Goal: Communication & Community: Answer question/provide support

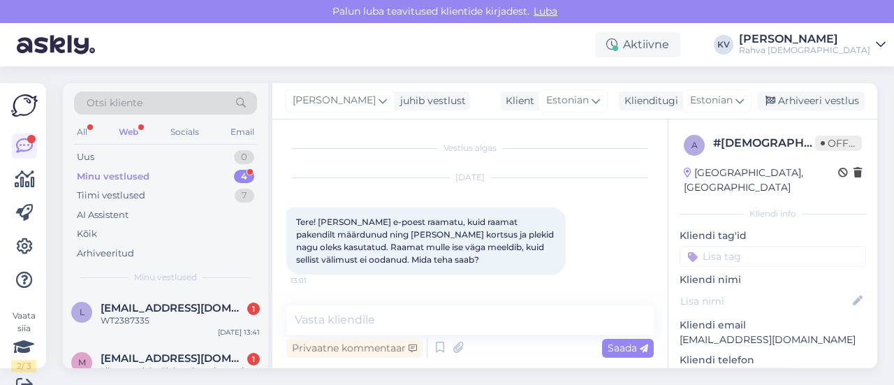
scroll to position [642, 0]
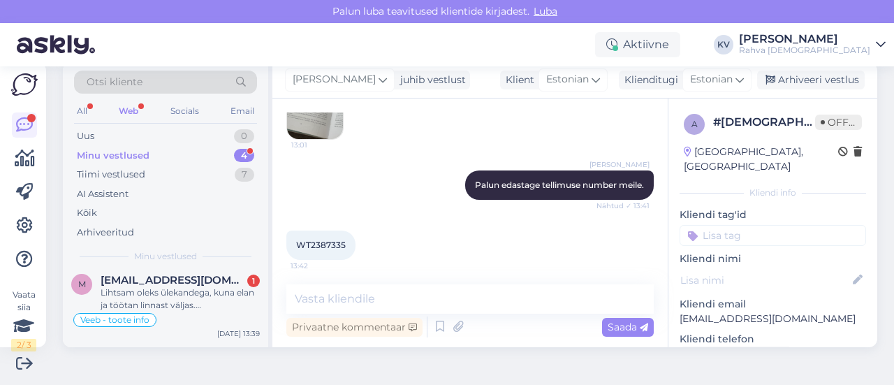
click at [156, 154] on div "Minu vestlused 4" at bounding box center [165, 156] width 183 height 20
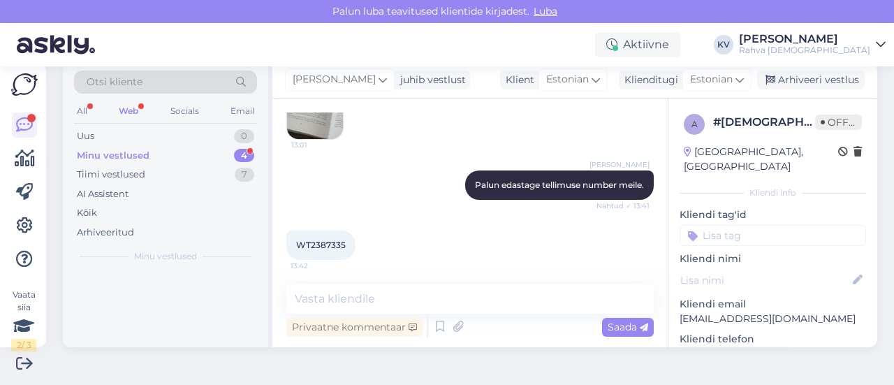
scroll to position [0, 0]
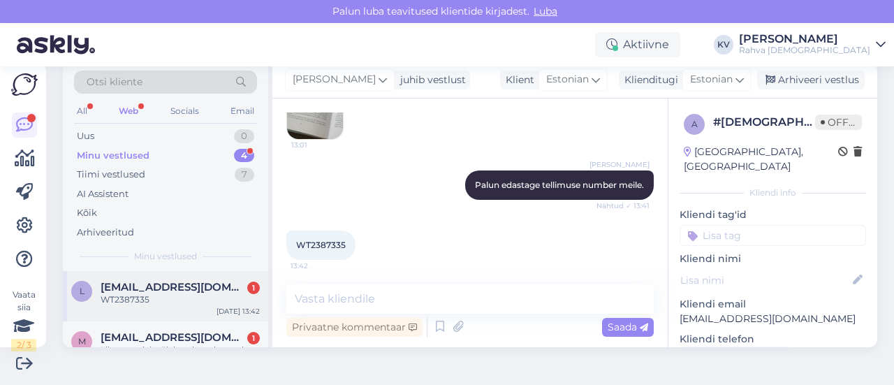
click at [152, 291] on span "[EMAIL_ADDRESS][DOMAIN_NAME]" at bounding box center [173, 287] width 145 height 13
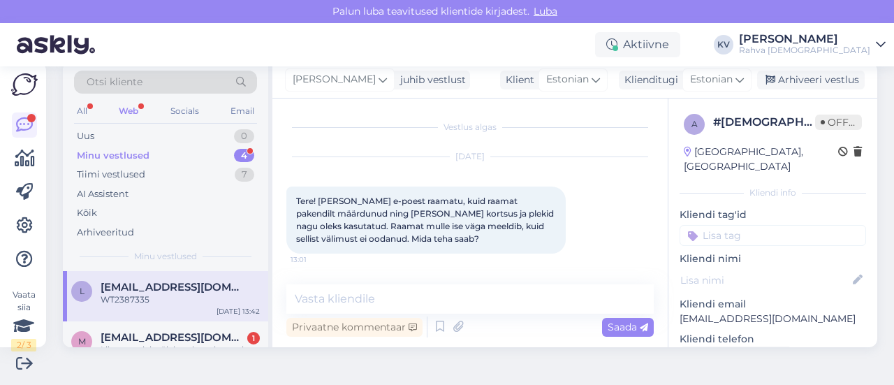
scroll to position [642, 0]
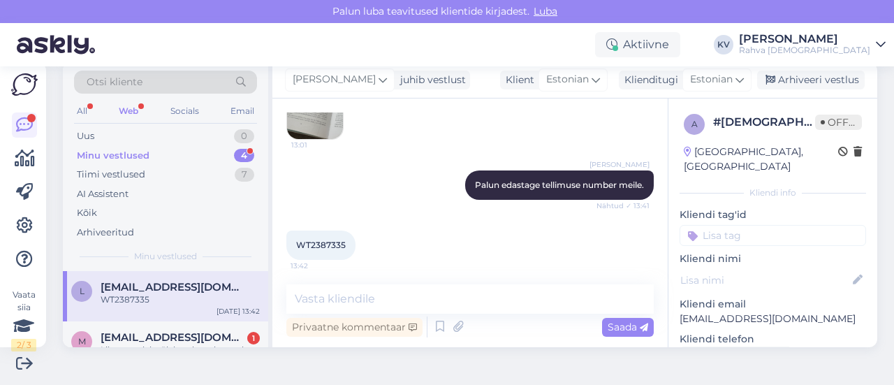
click at [316, 240] on span "WT2387335" at bounding box center [321, 245] width 50 height 10
copy div "WT2387335 13:42"
click at [368, 288] on textarea at bounding box center [469, 298] width 367 height 29
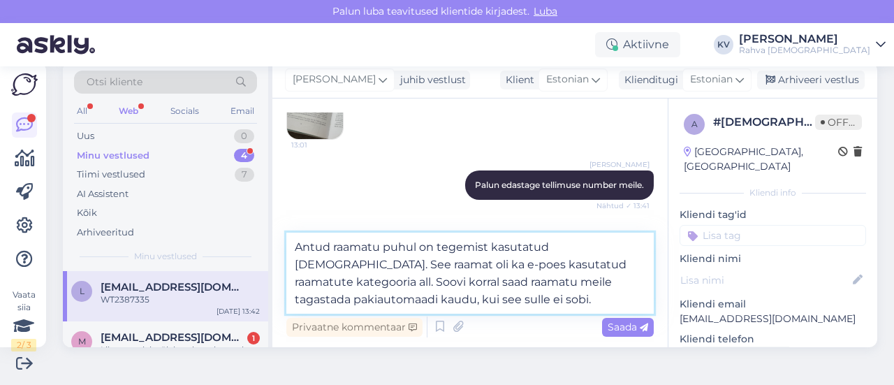
type textarea "Antud raamatu puhul on tegemist kasutatud [DEMOGRAPHIC_DATA]. See raamat oli ka…"
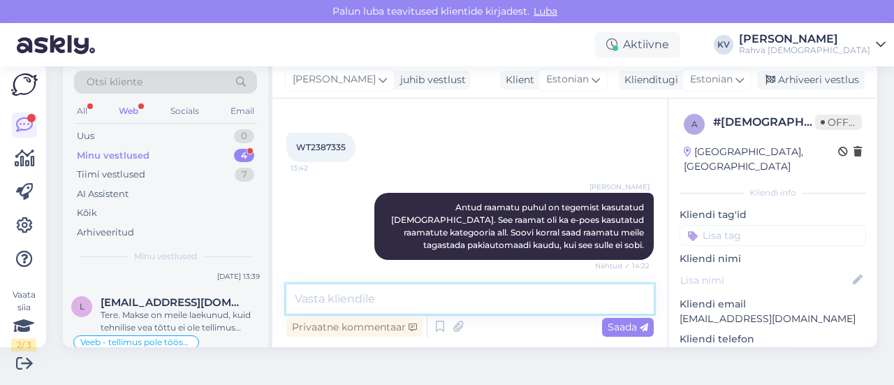
scroll to position [140, 0]
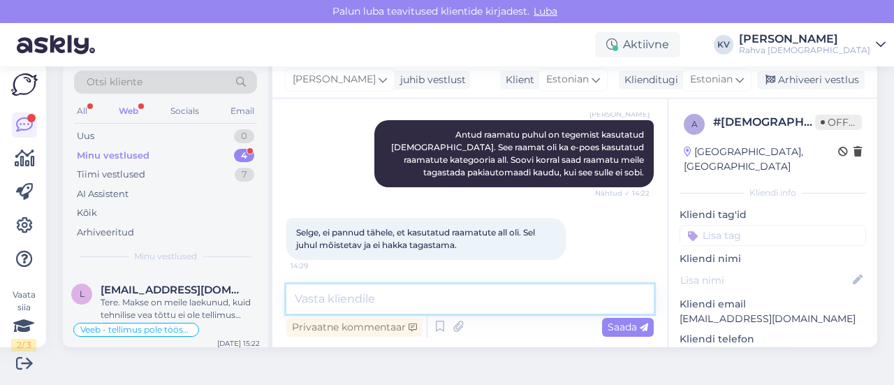
click at [381, 298] on textarea at bounding box center [469, 298] width 367 height 29
type textarea "Hästi :)"
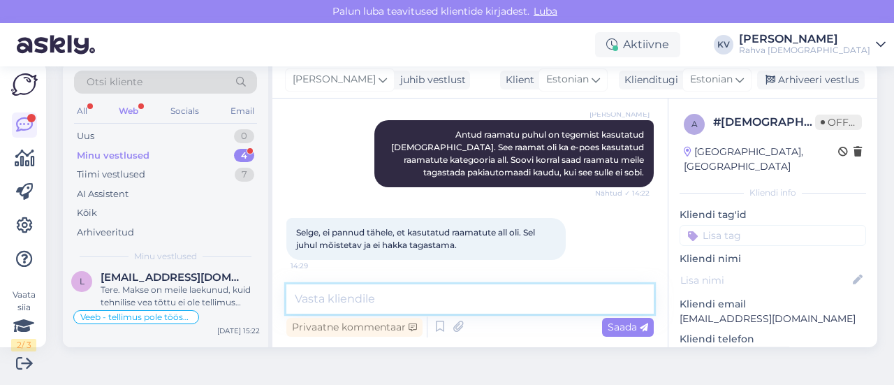
scroll to position [127, 0]
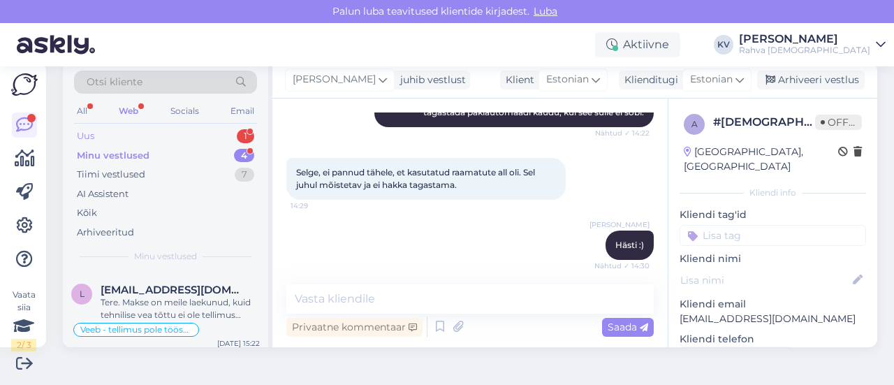
click at [146, 132] on div "Uus 1" at bounding box center [165, 136] width 183 height 20
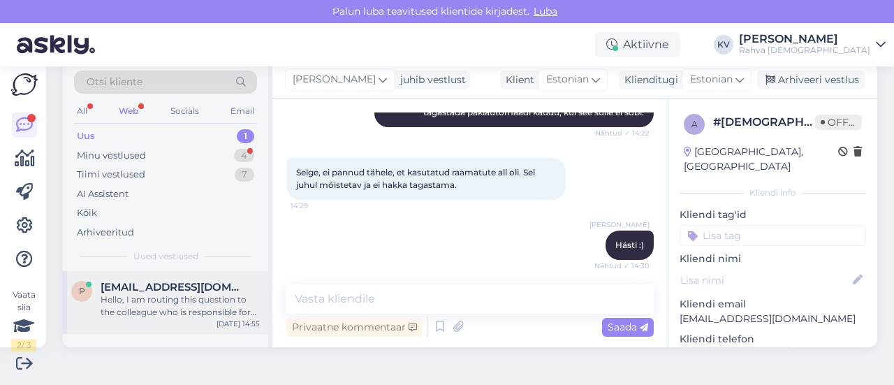
click at [128, 317] on div "Hello, I am routing this question to the colleague who is responsible for this …" at bounding box center [180, 305] width 159 height 25
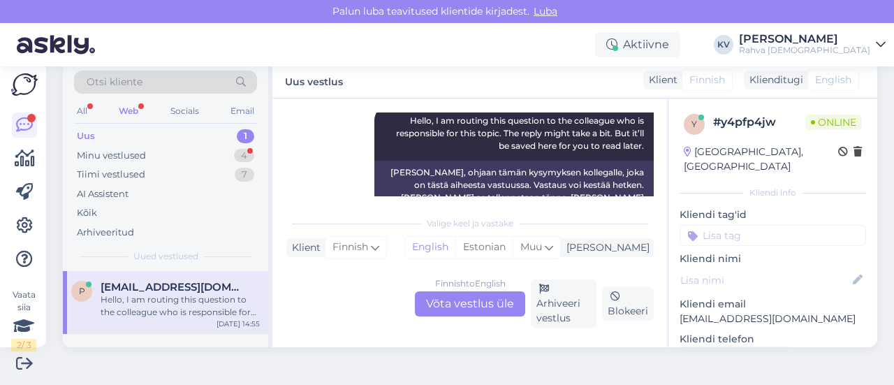
scroll to position [192, 0]
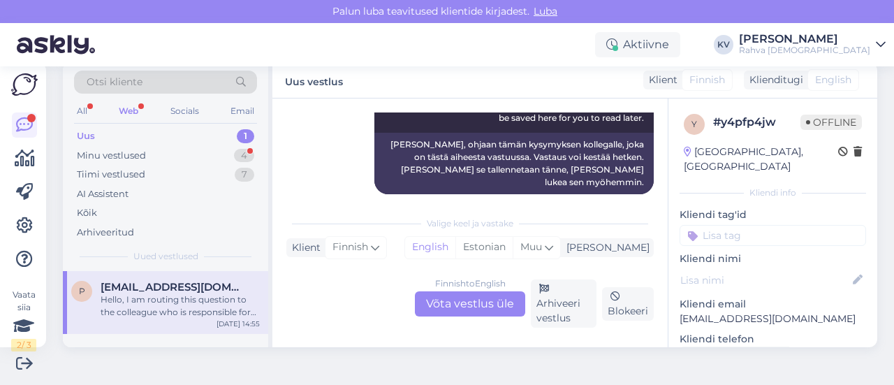
click at [483, 310] on div "Finnish to English Võta vestlus üle" at bounding box center [470, 303] width 110 height 25
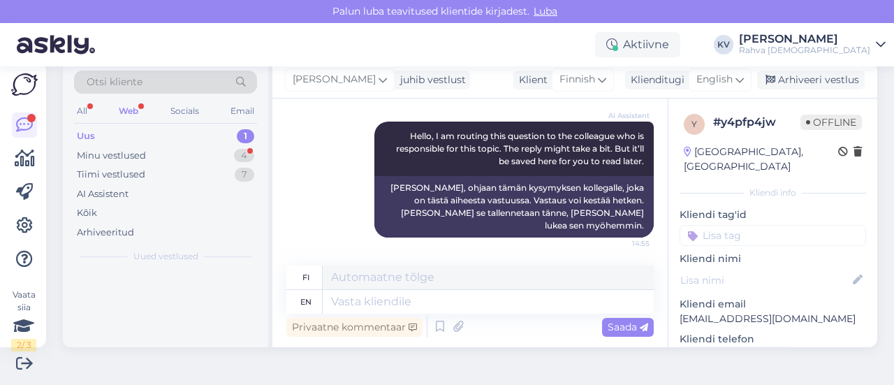
scroll to position [135, 0]
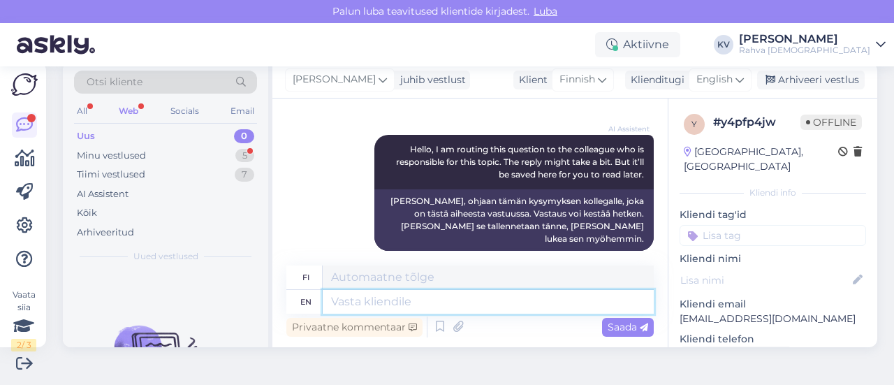
click at [492, 307] on textarea at bounding box center [488, 302] width 331 height 24
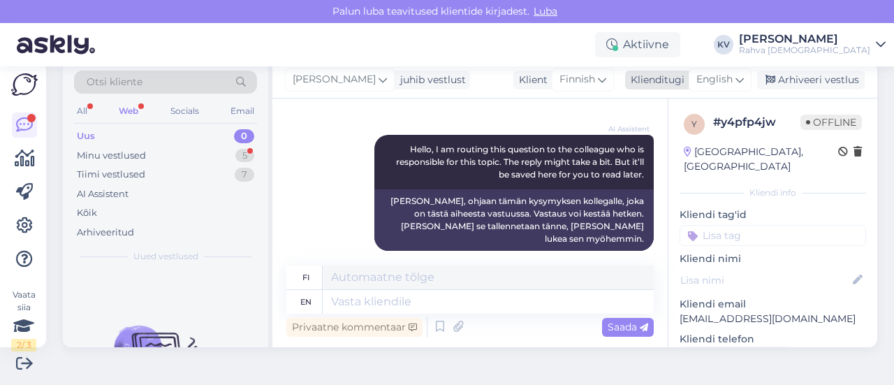
click at [735, 78] on icon at bounding box center [739, 79] width 8 height 15
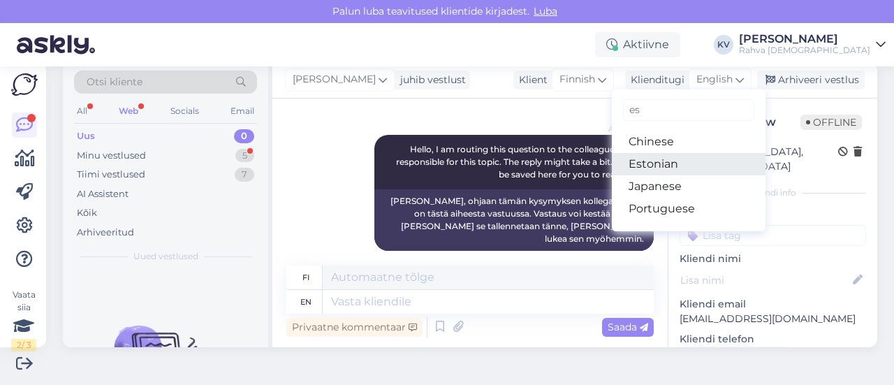
click at [649, 159] on link "Estonian" at bounding box center [689, 164] width 154 height 22
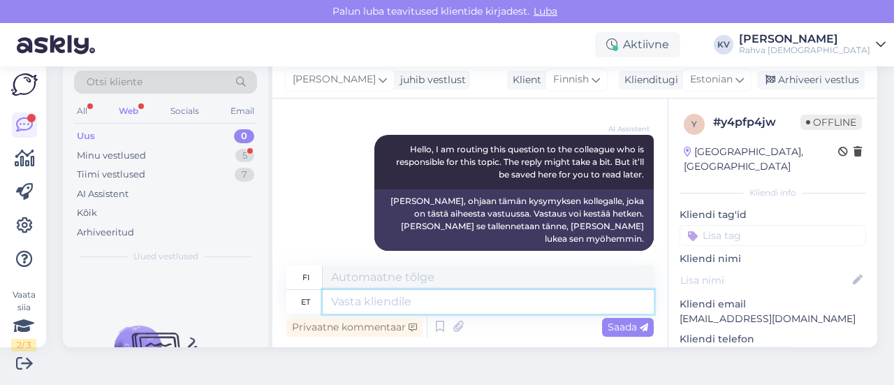
click at [399, 298] on textarea at bounding box center [488, 302] width 331 height 24
type textarea "Kui ole"
type textarea "[PERSON_NAME]"
type textarea "[PERSON_NAME] te"
type textarea "[PERSON_NAME] olet"
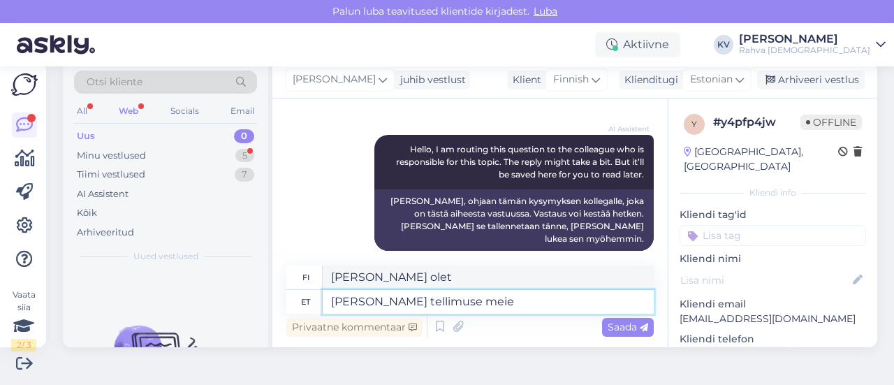
type textarea "[PERSON_NAME] tellimuse meie"
type textarea "[PERSON_NAME] olet tehnyt tilauksen"
type textarea "[PERSON_NAME] tellimuse meie e-"
type textarea "[PERSON_NAME] olet tehnyt tilauksen meiltä"
type textarea "[PERSON_NAME] tellimuse meie e-poest"
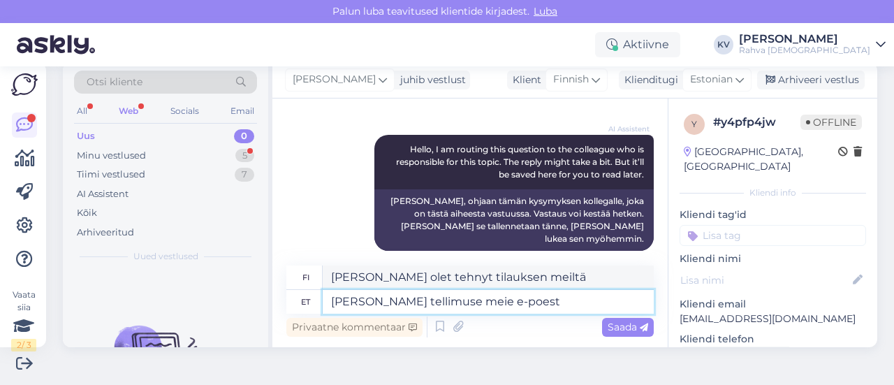
type textarea "[PERSON_NAME] olet tehnyt tilauksen verkkokaupastamme"
type textarea "[PERSON_NAME] tellimuse meie e-poest teinud, sii"
type textarea "[PERSON_NAME] olet tehnyt tilauksen verkkokaupastamme,"
type textarea "[PERSON_NAME] tellimuse meie e-poest teinud, siis te"
type textarea "[PERSON_NAME] olet tehnyt tilauksen verkkokaupastamme, niin"
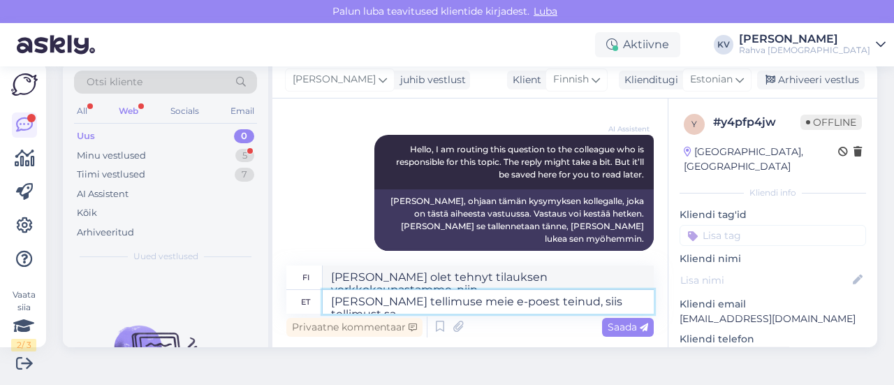
scroll to position [148, 0]
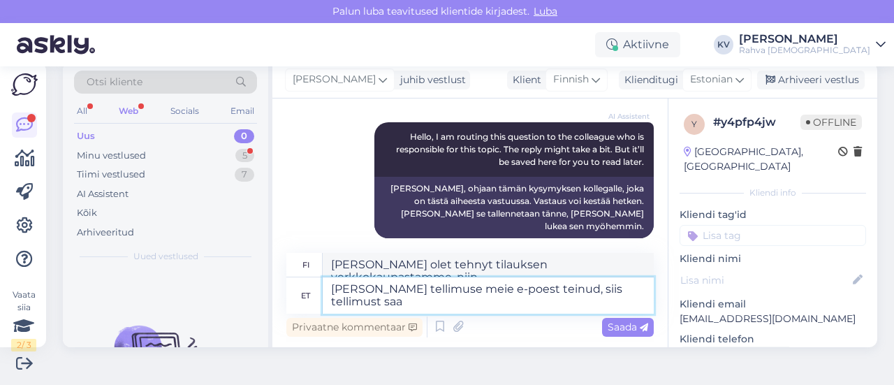
type textarea "[PERSON_NAME] tellimuse meie e-poest teinud, siis tellimust saat"
type textarea "[PERSON_NAME] olet tehnyt tilauksen verkkokaupastamme, tilaus"
type textarea "[PERSON_NAME] tellimuse meie e-poest teinud, siis tellimust saate jälg"
type textarea "[PERSON_NAME] olet tehnyt tilauksen verkkokaupastamme, saat tilauksesi"
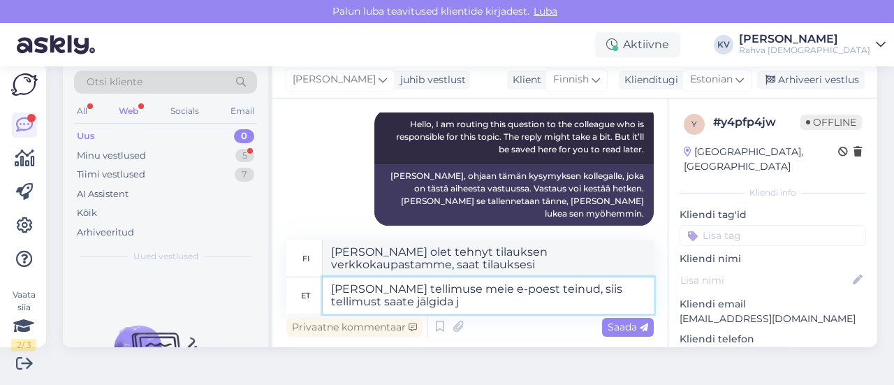
type textarea "[PERSON_NAME] tellimuse meie e-poest teinud, siis tellimust saate jälgida [PERS…"
type textarea "[PERSON_NAME] olet tehnyt tilauksen verkkokaupastamme, [PERSON_NAME] seurata ti…"
type textarea "[PERSON_NAME] tellimuse meie e-poest teinud, siis tellimust saate jälgida jälgi…"
type textarea "[PERSON_NAME] olet tehnyt tilauksen verkkokaupastamme, [PERSON_NAME] seurata ti…"
type textarea "[PERSON_NAME] tellimuse meie e-poest teinud, siis tellimust saate jälgida jälgi…"
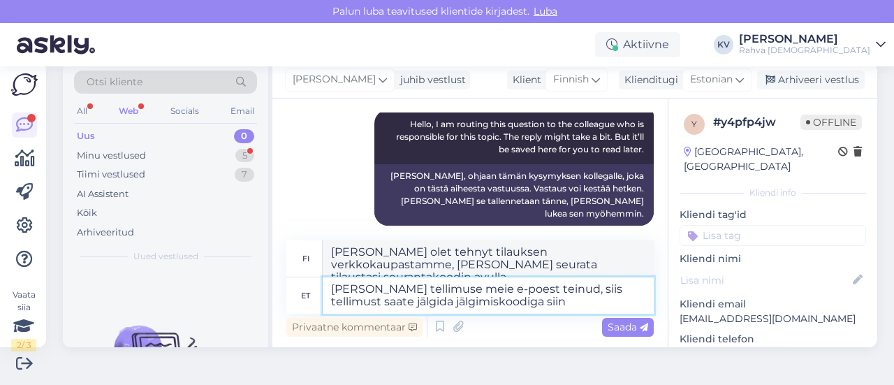
type textarea "[PERSON_NAME] olet tehnyt tilauksen verkkokaupastamme, [PERSON_NAME] seurata ti…"
paste textarea "[URL][DOMAIN_NAME]"
type textarea "[PERSON_NAME] tellimuse meie e-poest teinud, siis tellimust saate jälgida jälgi…"
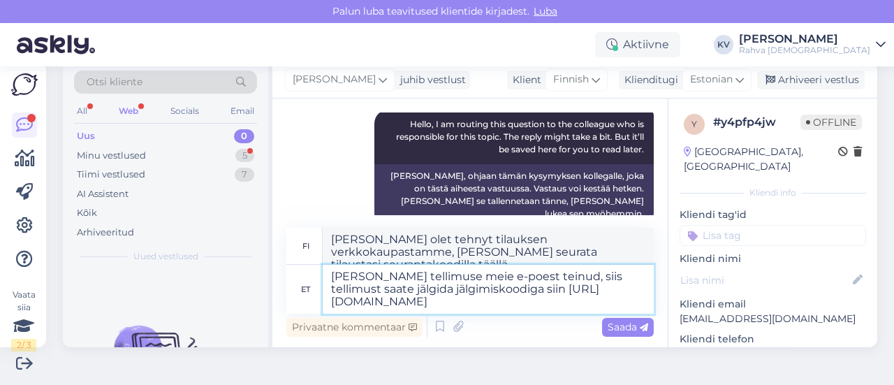
scroll to position [173, 0]
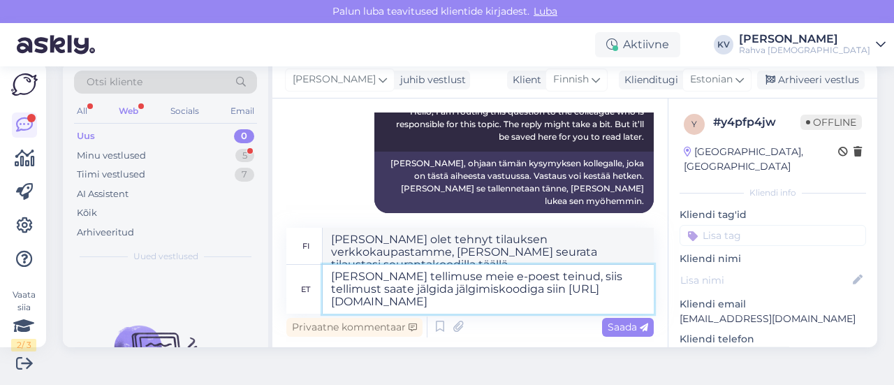
type textarea "[PERSON_NAME] olet tehnyt tilauksen verkkokaupastamme, [PERSON_NAME] seurata ti…"
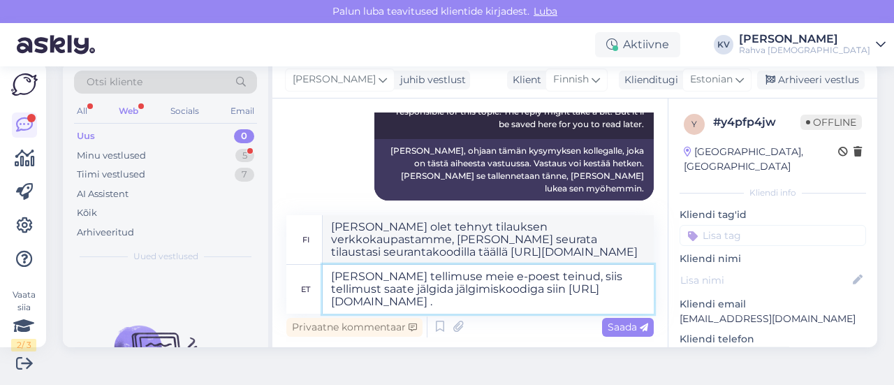
type textarea "[PERSON_NAME] tellimuse meie e-poest teinud, siis tellimust saate jälgida jälgi…"
type textarea "[PERSON_NAME] tehnyt tilauksen verkkokaupastamme, [PERSON_NAME] seurata tilaust…"
type textarea "[PERSON_NAME] tellimuse meie e-poest teinud, siis tellimust saate jälgida jälgi…"
type textarea "[PERSON_NAME] tehnyt tilauksen verkkokaupastamme, [PERSON_NAME] seurata tilaust…"
type textarea "[PERSON_NAME] tellimuse meie e-poest teinud, siis tellimust saate jälgida jälgi…"
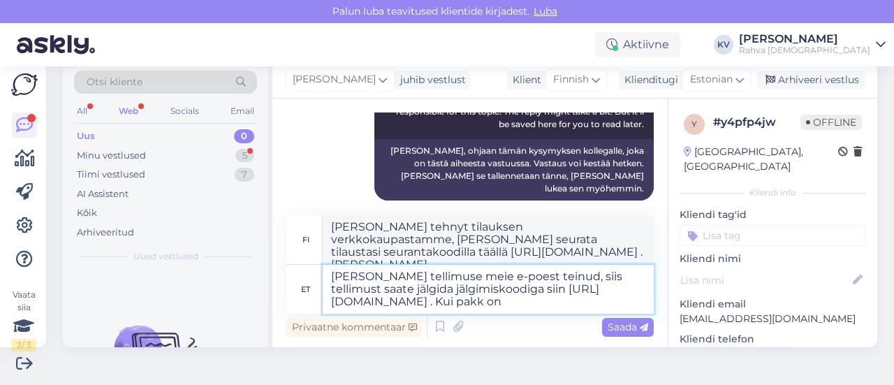
type textarea "[PERSON_NAME] tehnyt tilauksen verkkokaupastamme, [PERSON_NAME] seurata tilaust…"
type textarea "[PERSON_NAME] tellimuse meie e-poest teinud, siis tellimust saate jälgida jälgi…"
type textarea "[PERSON_NAME] tehnyt tilauksen verkkokaupastamme, [PERSON_NAME] seurata tilaust…"
type textarea "[PERSON_NAME] tellimuse meie e-poest teinud, siis tellimust saate jälgida jälgi…"
type textarea "[PERSON_NAME] tehnyt tilauksen verkkokaupastamme, [PERSON_NAME] seurata tilaust…"
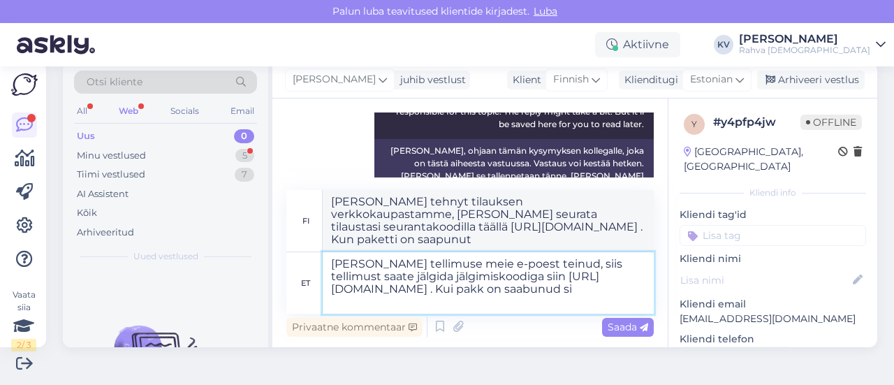
scroll to position [192, 0]
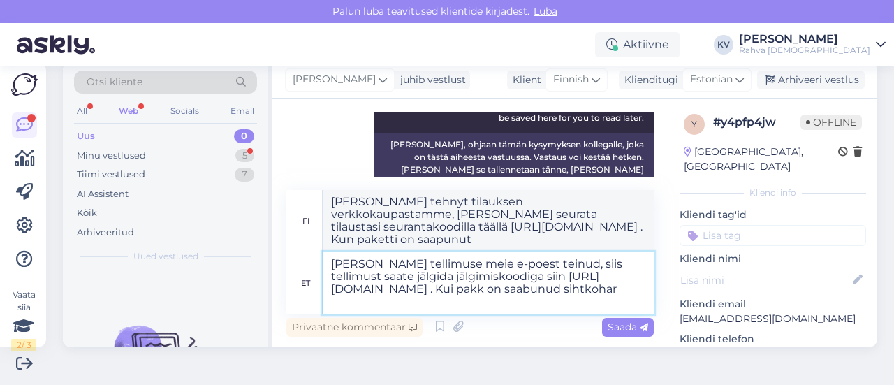
type textarea "[PERSON_NAME] tellimuse meie e-poest teinud, siis tellimust saate jälgida jälgi…"
type textarea "[PERSON_NAME] tehnyt tilauksen verkkokaupastamme, [PERSON_NAME] seurata tilaust…"
type textarea "[PERSON_NAME] tellimuse meie e-poest teinud, siis tellimust saate jälgida jälgi…"
type textarea "[PERSON_NAME] tehnyt tilauksen verkkokaupastamme, [PERSON_NAME] seurata tilaust…"
type textarea "[PERSON_NAME] tellimuse meie e-poest teinud, siis tellimust saate jälgida jälgi…"
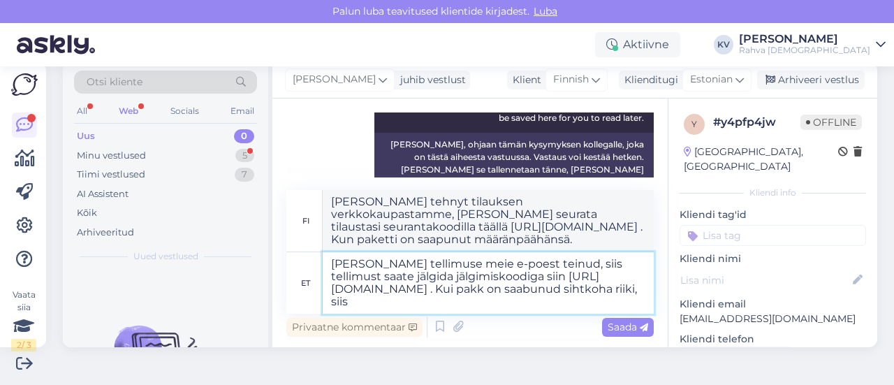
type textarea "[PERSON_NAME] tehnyt tilauksen verkkokaupastamme, [PERSON_NAME] seurata tilaust…"
type textarea "[PERSON_NAME] tellimuse meie e-poest teinud, siis tellimust saate jälgida jälgi…"
type textarea "[PERSON_NAME] tehnyt tilauksen verkkokaupastamme, [PERSON_NAME] seurata tilaust…"
type textarea "[PERSON_NAME] tellimuse meie e-poest teinud, siis tellimust saate jälgida jälgi…"
type textarea "[PERSON_NAME] tehnyt tilauksen verkkokaupastamme, [PERSON_NAME] seurata tilaust…"
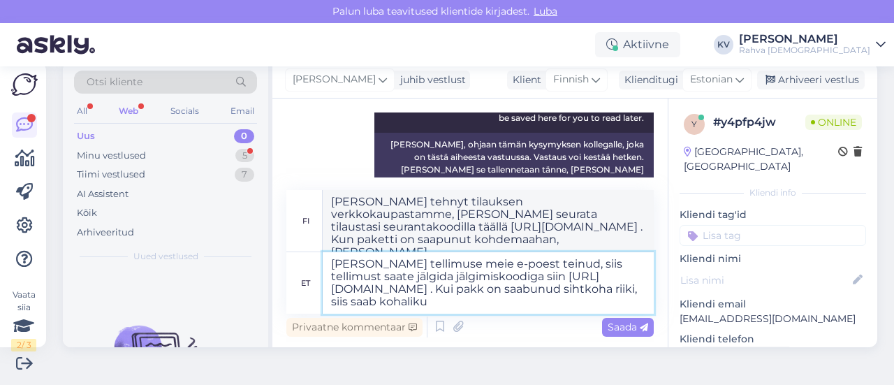
type textarea "[PERSON_NAME] tellimuse meie e-poest teinud, siis tellimust saate jälgida jälgi…"
type textarea "[PERSON_NAME] tehnyt tilauksen verkkokaupastamme, [PERSON_NAME] seurata tilaust…"
type textarea "[PERSON_NAME] tellimuse meie e-poest teinud, siis tellimust saate jälgida jälgi…"
type textarea "[PERSON_NAME] tehnyt tilauksen verkkokaupastamme, [PERSON_NAME] seurata tilaust…"
type textarea "[PERSON_NAME] tellimuse meie e-poest teinud, siis tellimust saate jälgida jälgi…"
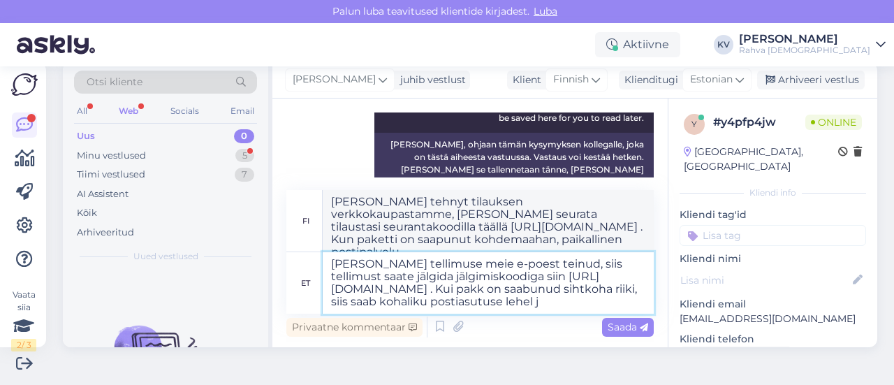
type textarea "[PERSON_NAME] tehnyt tilauksen verkkokaupastamme, [PERSON_NAME] seurata tilaust…"
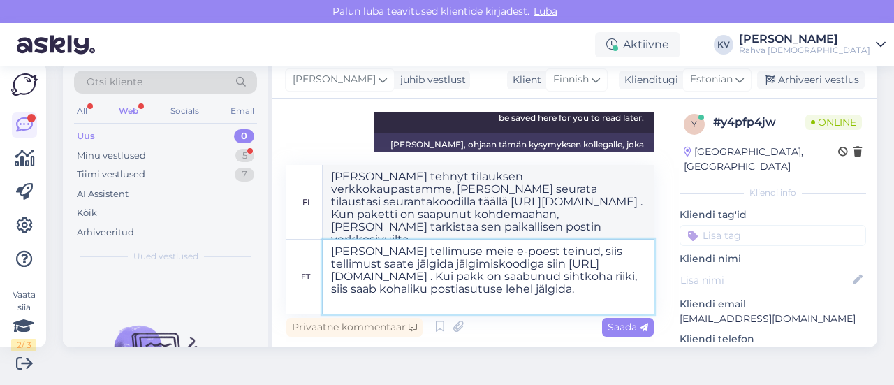
type textarea "[PERSON_NAME] tellimuse meie e-poest teinud, siis tellimust saate jälgida jälgi…"
type textarea "[PERSON_NAME] tehnyt tilauksen verkkokaupastamme, [PERSON_NAME] seurata tilaust…"
type textarea "[PERSON_NAME] tellimuse meie e-poest teinud, siis tellimust saate jälgida jälgi…"
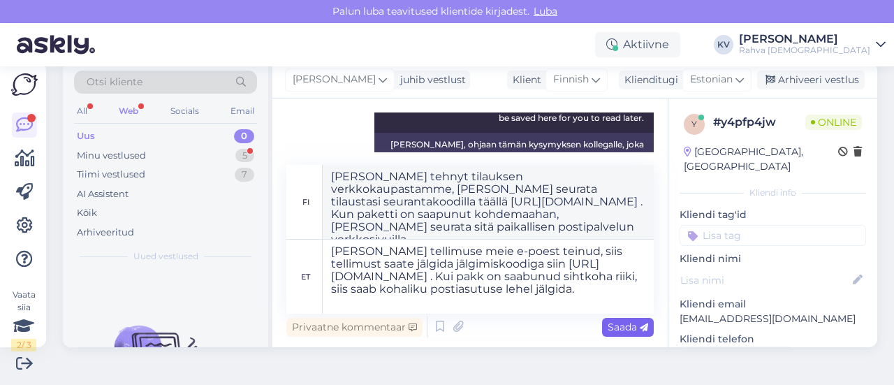
click at [615, 329] on span "Saada" at bounding box center [628, 327] width 41 height 13
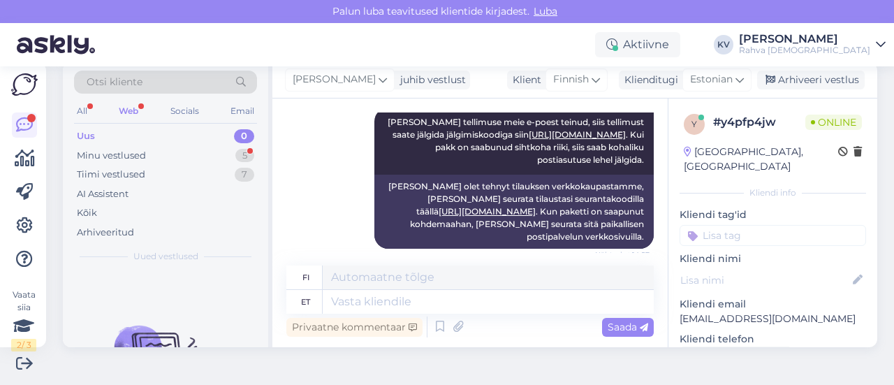
scroll to position [378, 0]
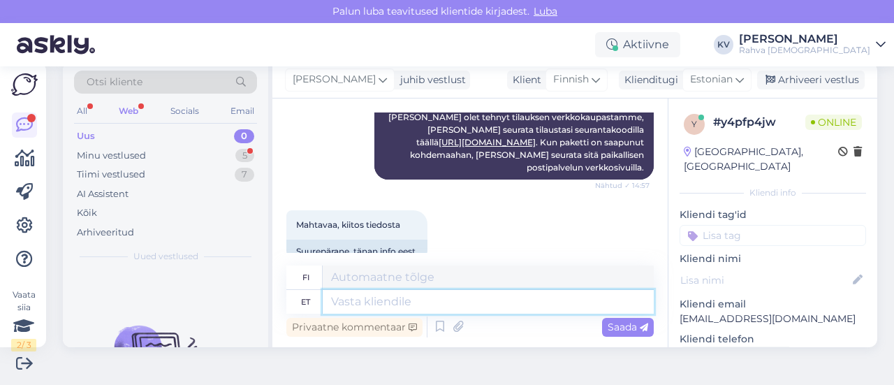
click at [385, 296] on textarea at bounding box center [488, 302] width 331 height 24
type textarea "Palun. K"
type textarea "Ole hyvä."
type textarea "Palun. Kaunist päe"
type textarea "Ole hyvä. Kaunista."
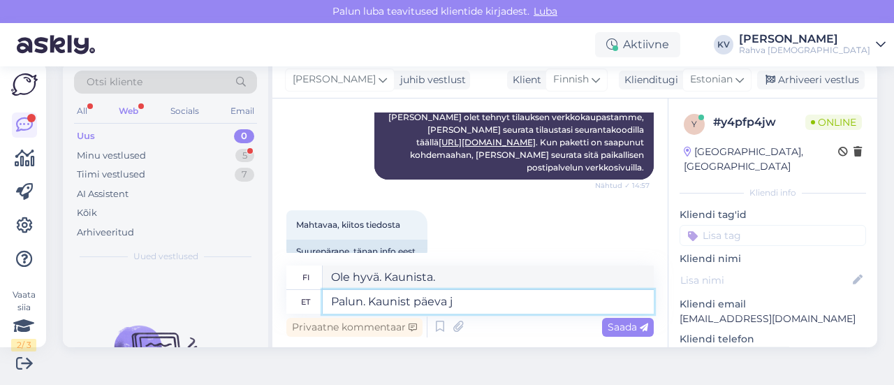
type textarea "Palun. Kaunist päeva [PERSON_NAME]"
type textarea "Ole hyvä. Hyvää päivänjatkoa."
type textarea "Palun. Kaunist päeva jätku!"
type textarea "Ole hyvä. Hyvää päivänjatkoa!"
type textarea "Palun. Kaunist päeva jätku!"
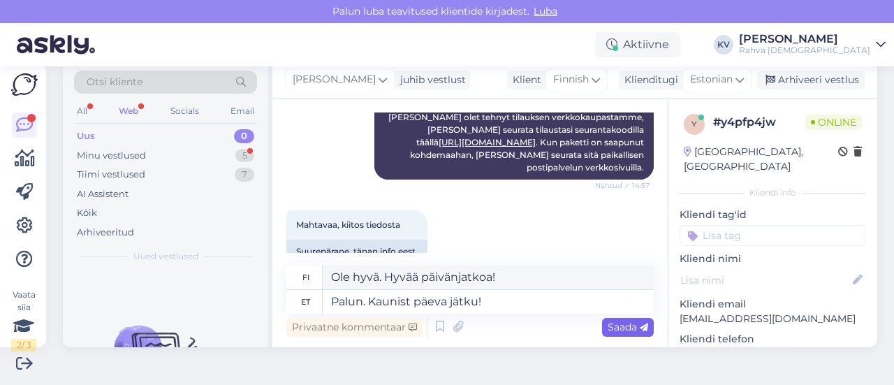
click at [618, 332] on span "Saada" at bounding box center [628, 327] width 41 height 13
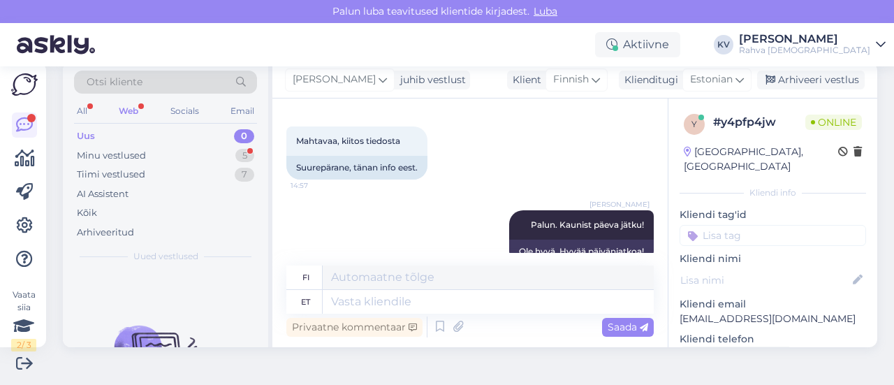
click at [709, 225] on input at bounding box center [772, 235] width 186 height 21
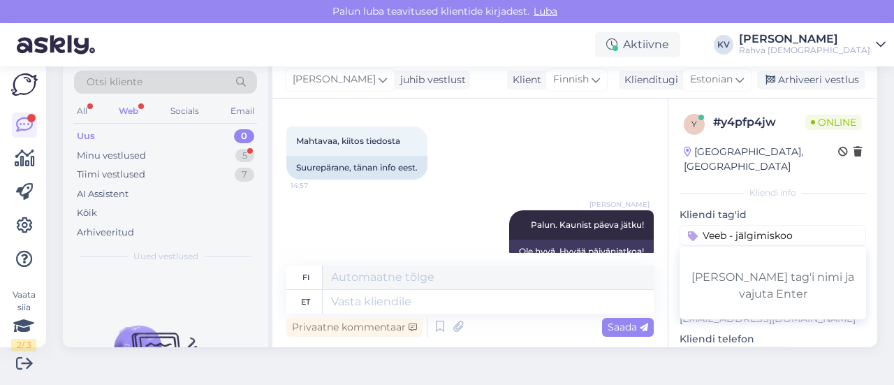
type input "Veeb - jälgimiskood"
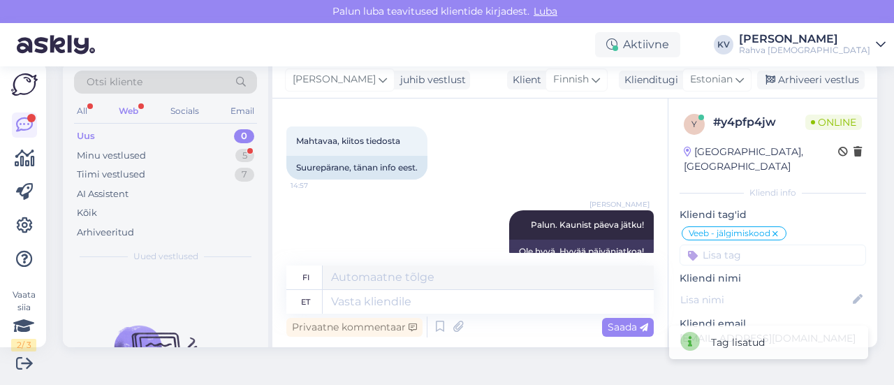
click at [705, 249] on input at bounding box center [772, 254] width 186 height 21
